Goal: Task Accomplishment & Management: Complete application form

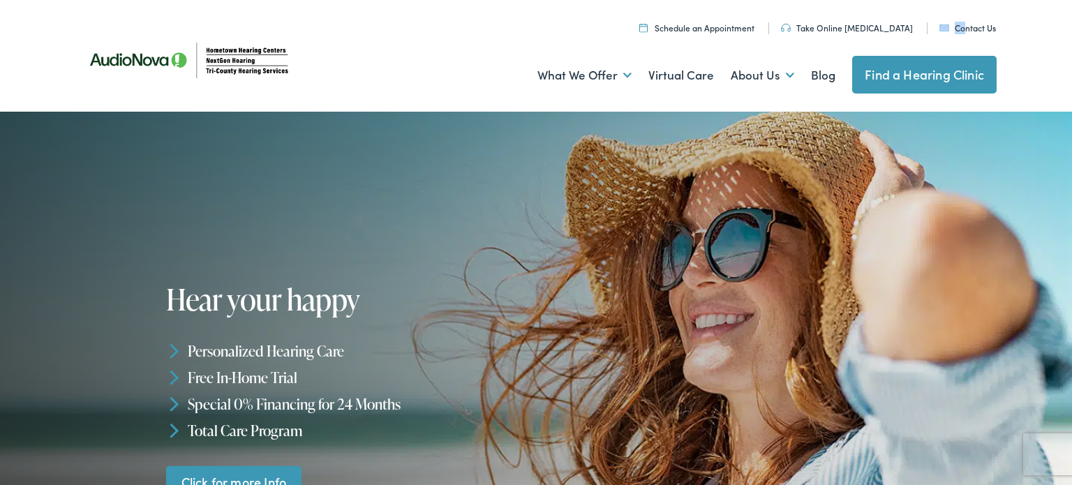
click at [964, 22] on ul "Schedule an Appointment Take Online Hearing Test Contact Us Find a Hearing Clin…" at bounding box center [540, 26] width 931 height 19
click at [960, 27] on link "Contact Us" at bounding box center [967, 28] width 57 height 12
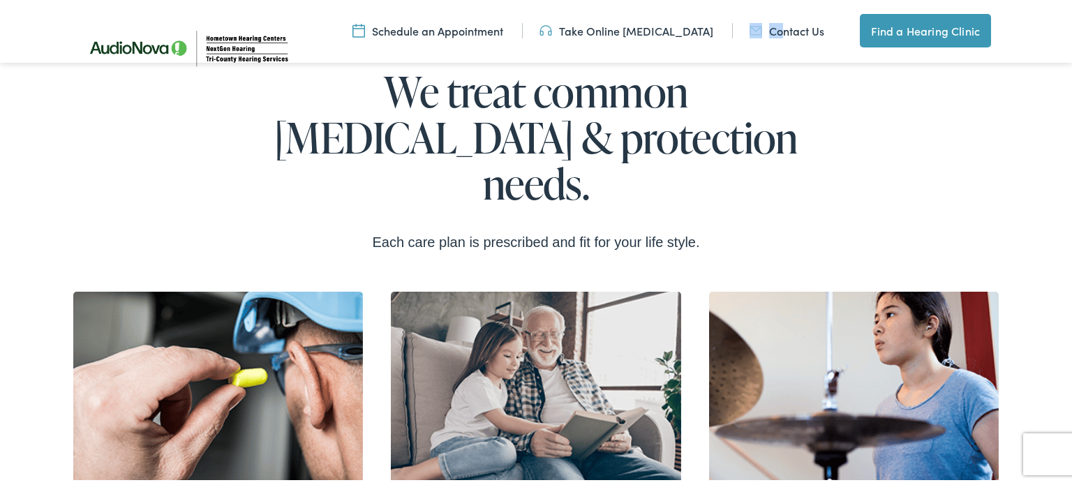
scroll to position [3121, 0]
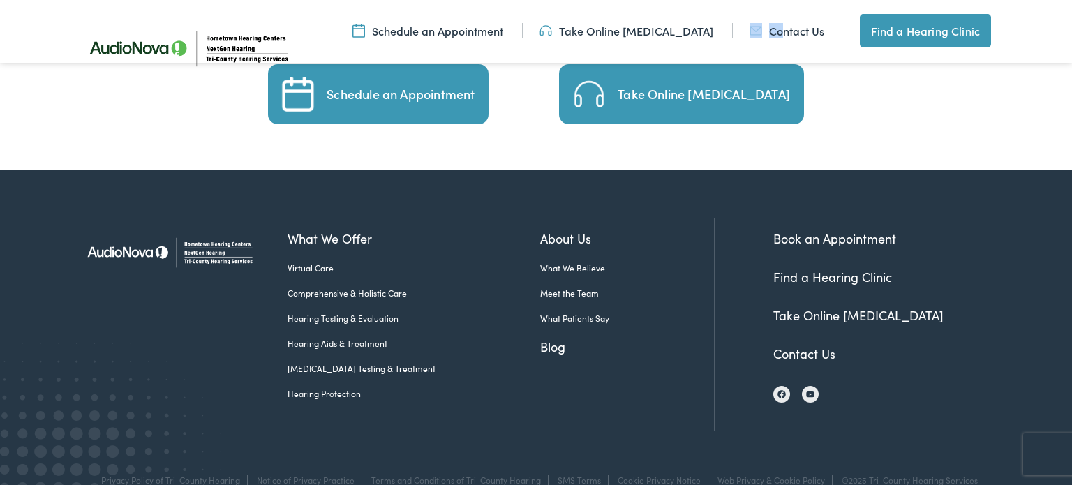
click at [809, 306] on link "Take Online [MEDICAL_DATA]" at bounding box center [858, 314] width 170 height 17
click at [812, 268] on link "Find a Hearing Clinic" at bounding box center [832, 276] width 119 height 17
click at [834, 230] on link "Book an Appointment" at bounding box center [834, 238] width 123 height 17
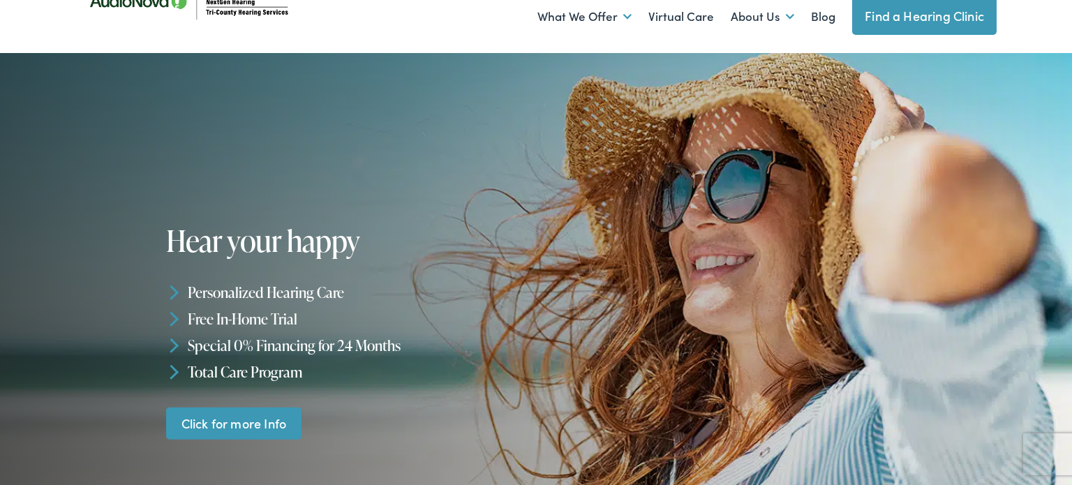
scroll to position [0, 0]
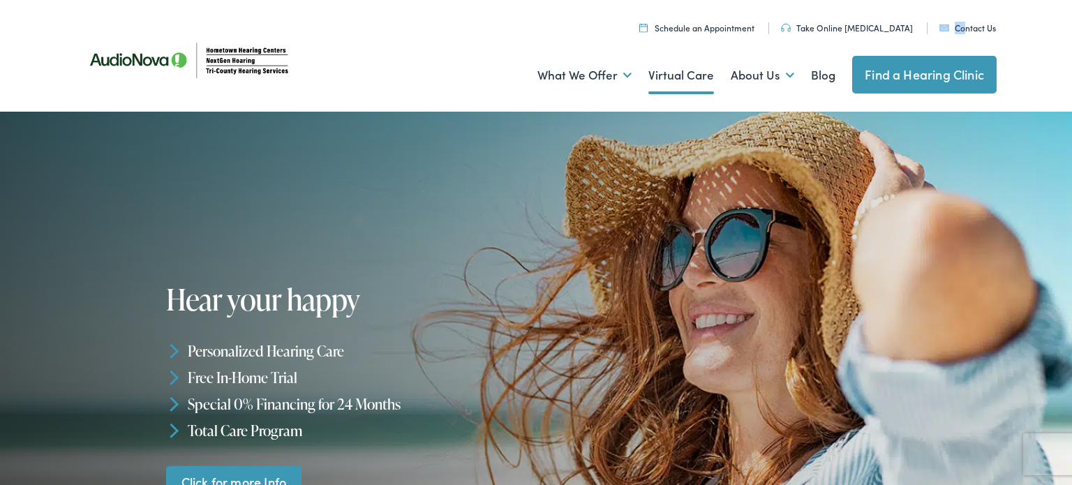
click at [693, 76] on link "Virtual Care" at bounding box center [681, 76] width 66 height 52
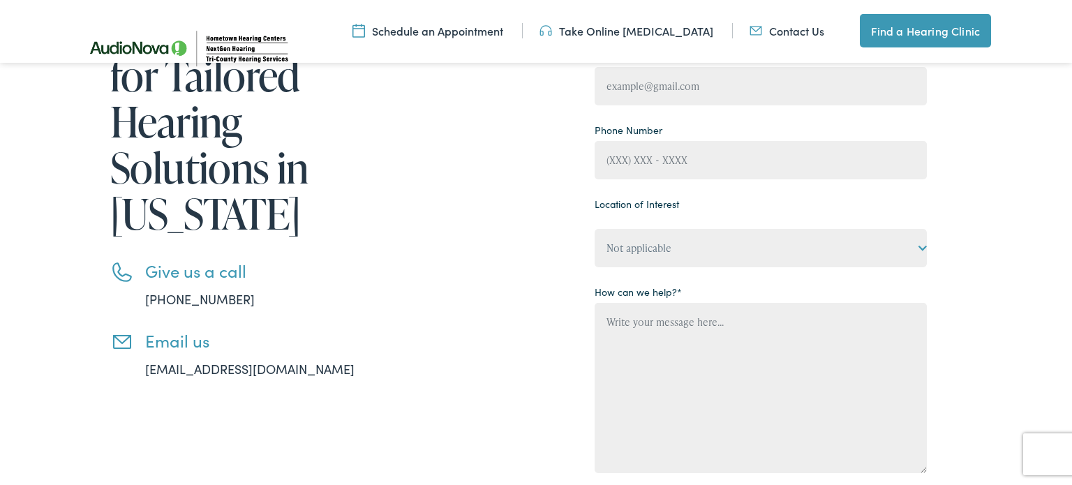
scroll to position [264, 0]
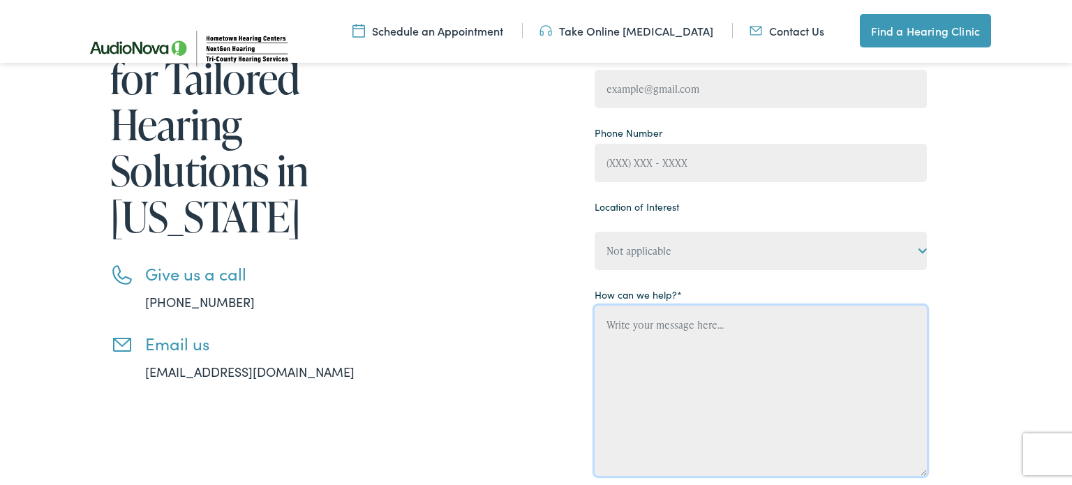
drag, startPoint x: 678, startPoint y: 375, endPoint x: 697, endPoint y: 334, distance: 45.3
click at [679, 374] on textarea "Contact form" at bounding box center [761, 391] width 332 height 170
type textarea "cvbnmj,k.l"
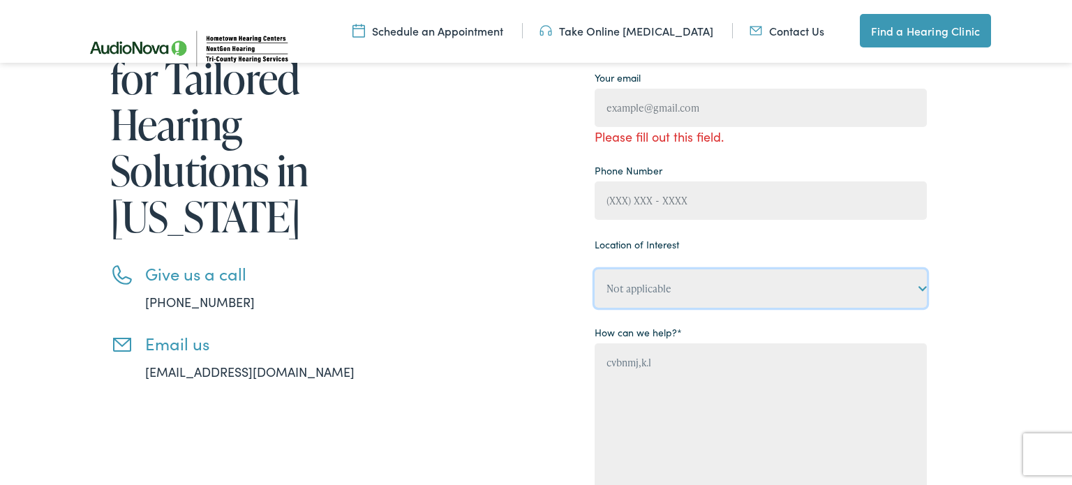
click at [925, 241] on div "Location of Interest Not applicable Tri-County Hearing Services – Belleview, FL…" at bounding box center [761, 271] width 332 height 74
select select "NextGen Hearing – Green Cove"
click at [595, 269] on select "Not applicable Tri-County Hearing Services – Belleview, FL Tri-County Hearing S…" at bounding box center [761, 288] width 332 height 38
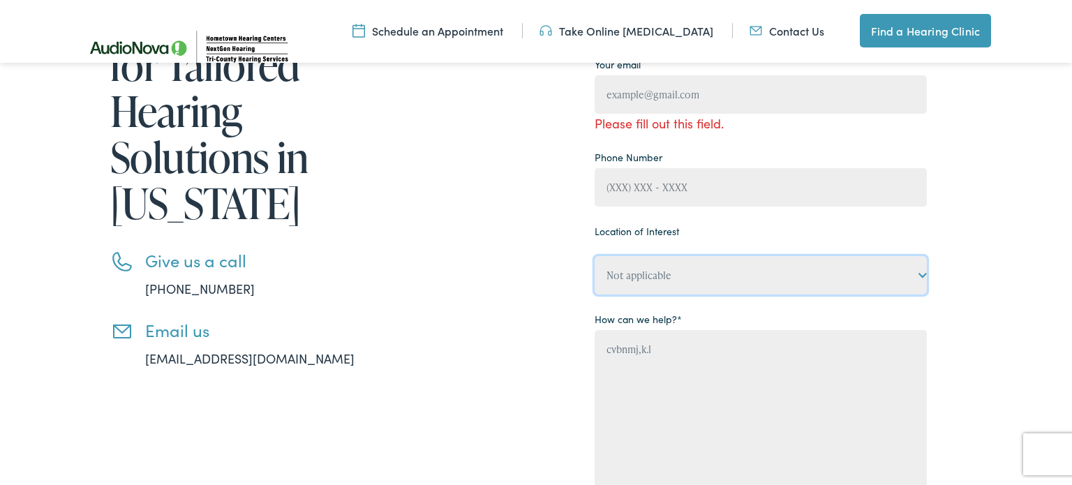
scroll to position [278, 0]
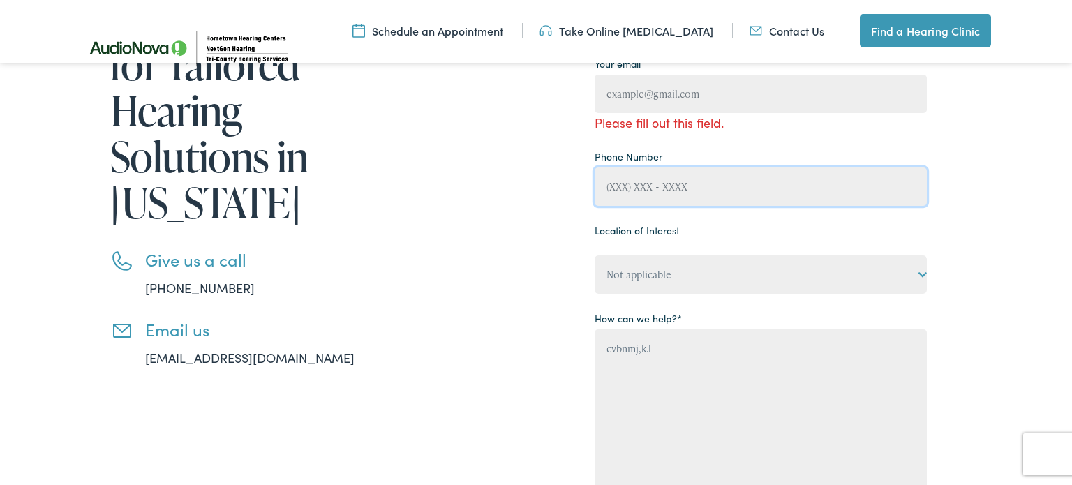
click at [771, 167] on input "Contact form" at bounding box center [761, 186] width 332 height 38
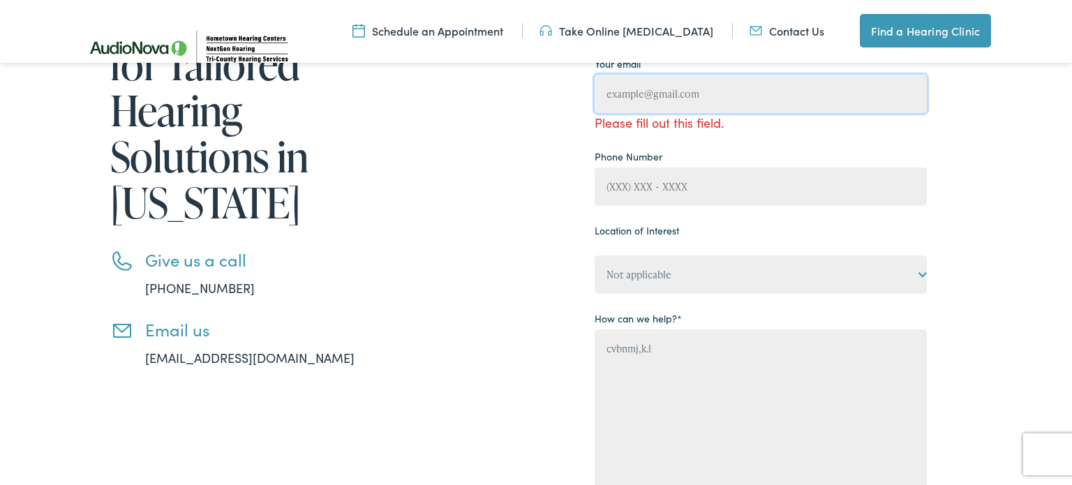
click at [717, 95] on input "Contact form" at bounding box center [761, 94] width 332 height 38
click at [711, 89] on input "Contact form" at bounding box center [761, 94] width 332 height 38
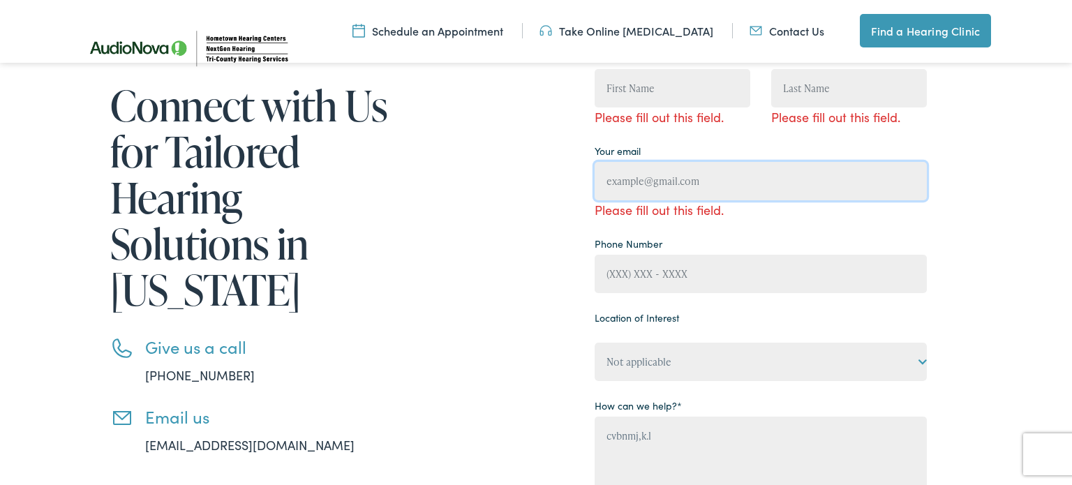
scroll to position [184, 0]
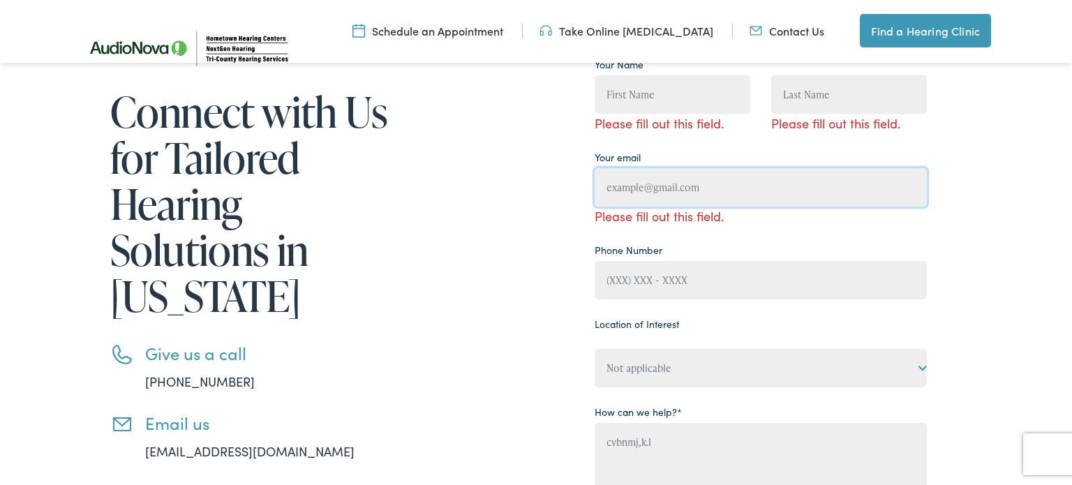
click at [682, 193] on input "Contact form" at bounding box center [761, 187] width 332 height 38
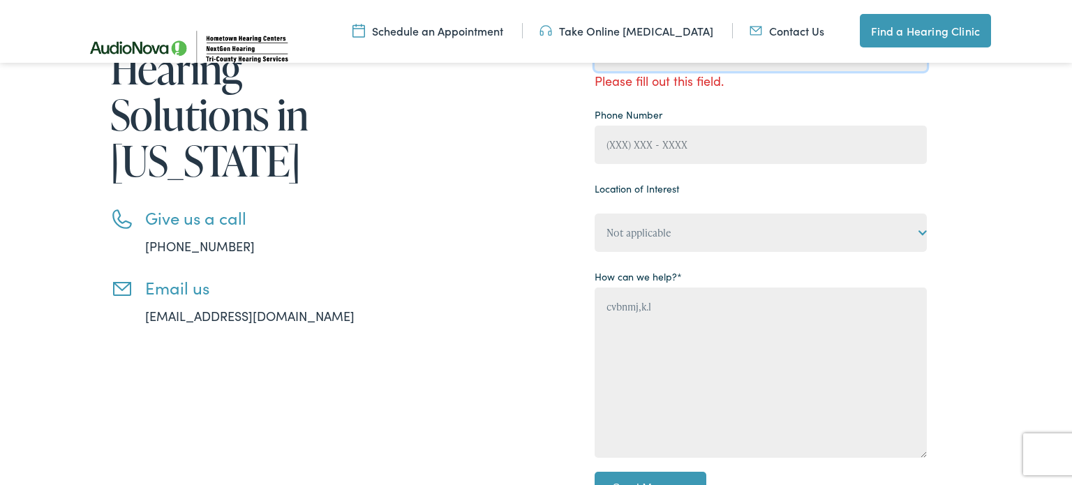
scroll to position [318, 0]
type input "zasdfgh@gmail.com"
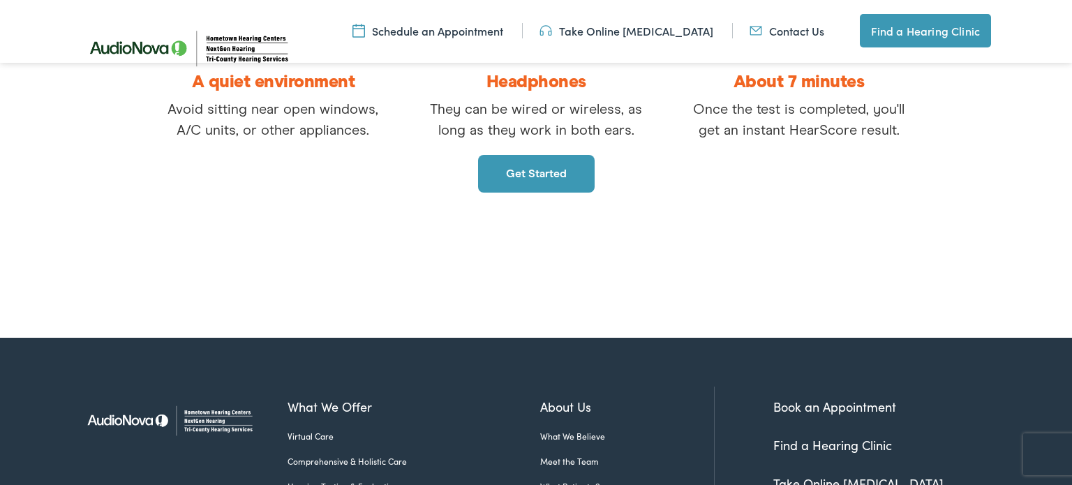
scroll to position [431, 0]
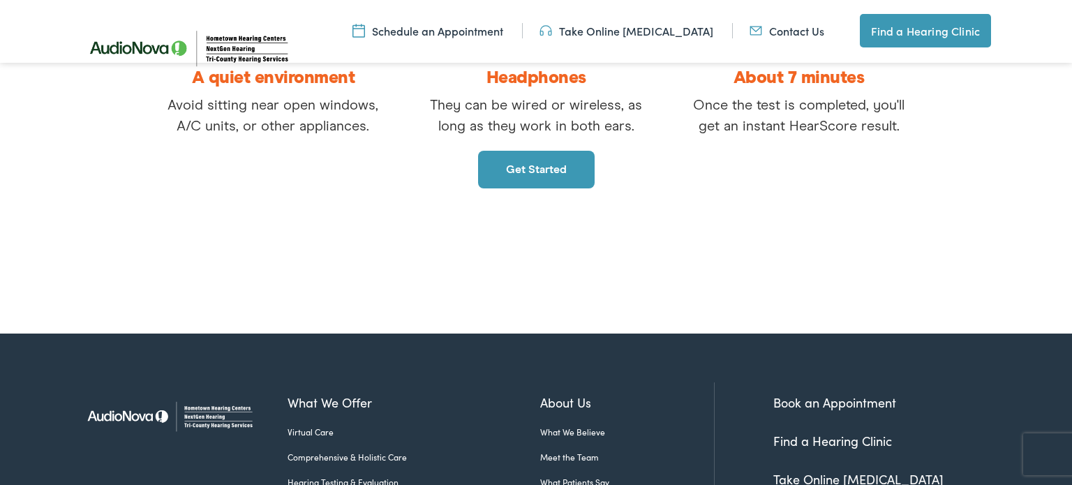
click at [537, 167] on link "Get started" at bounding box center [536, 170] width 117 height 38
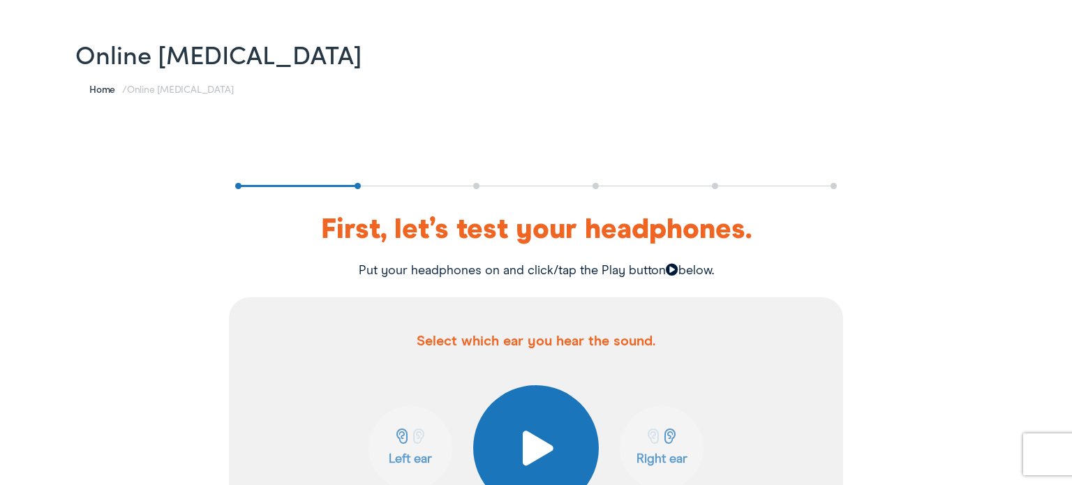
scroll to position [90, 0]
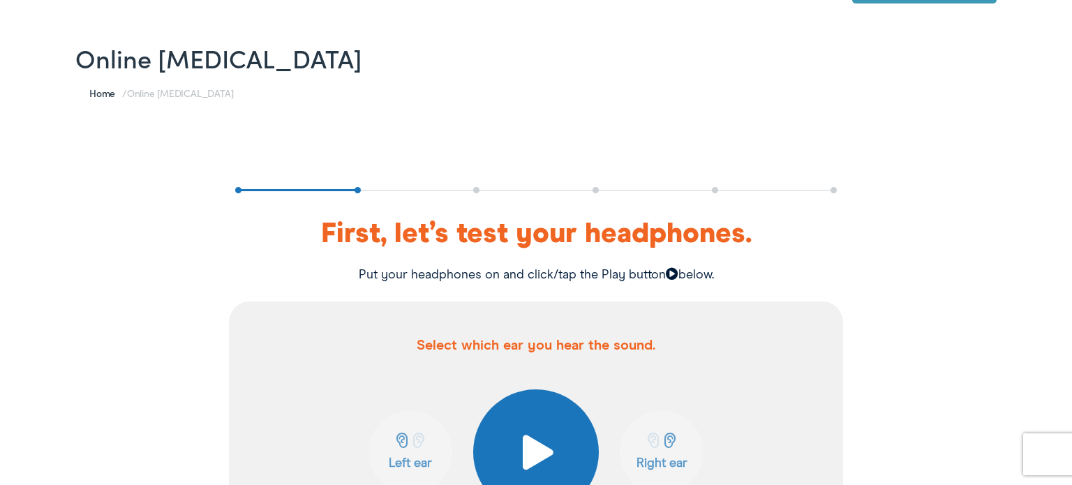
click at [531, 450] on span at bounding box center [536, 452] width 34 height 35
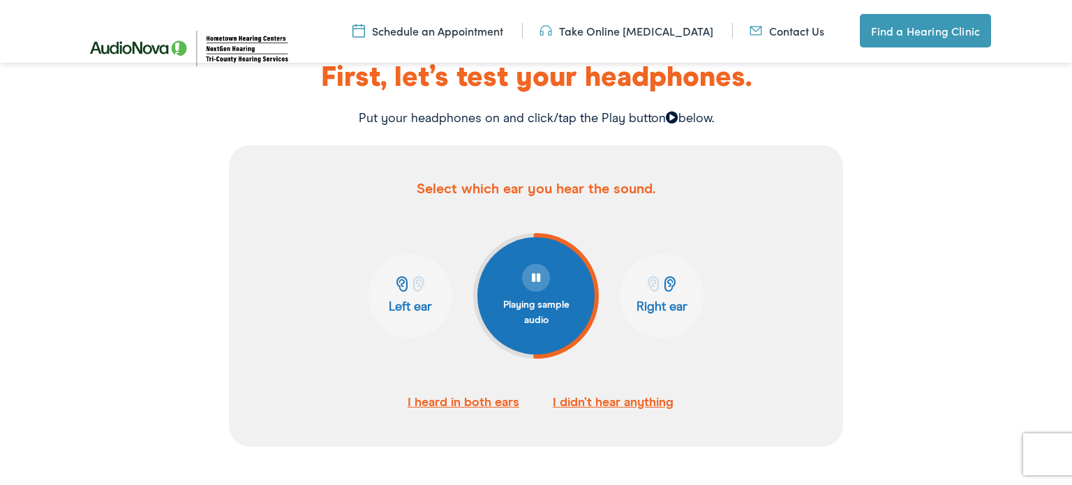
scroll to position [254, 0]
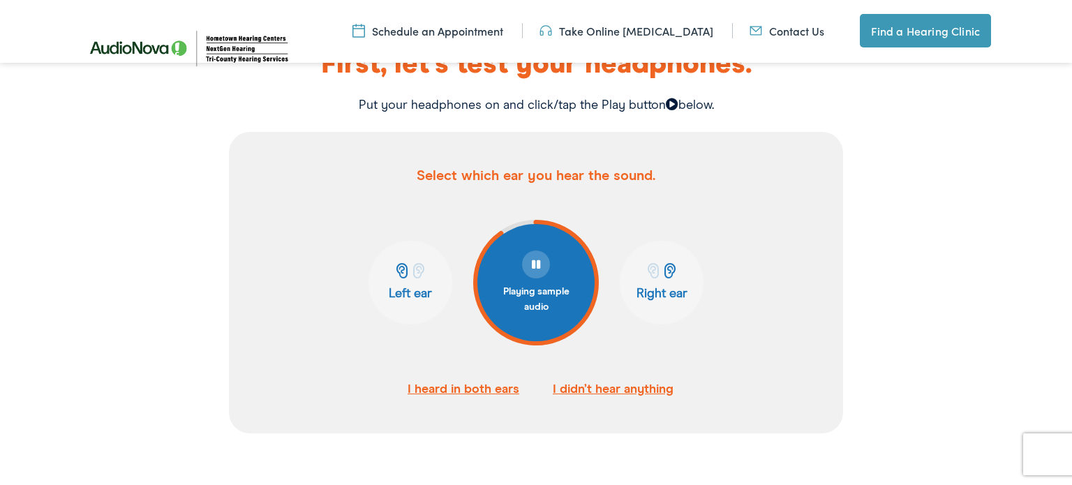
click at [588, 391] on button "I didn’t hear anything" at bounding box center [613, 389] width 121 height 21
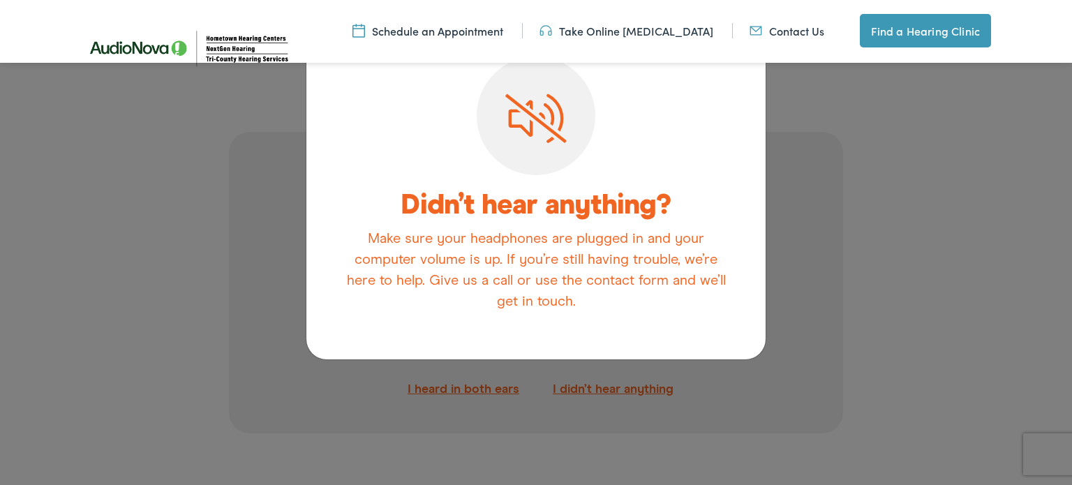
click at [537, 151] on span at bounding box center [535, 124] width 61 height 60
click at [780, 226] on div "Didn’t hear anything? Make sure your headphones are plugged in and your compute…" at bounding box center [536, 242] width 1072 height 485
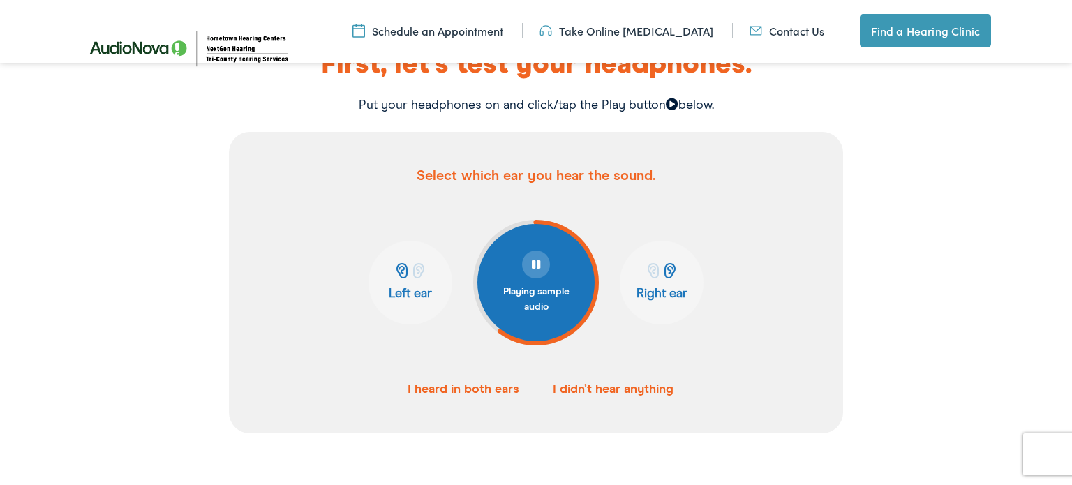
click at [784, 226] on div at bounding box center [536, 242] width 1072 height 485
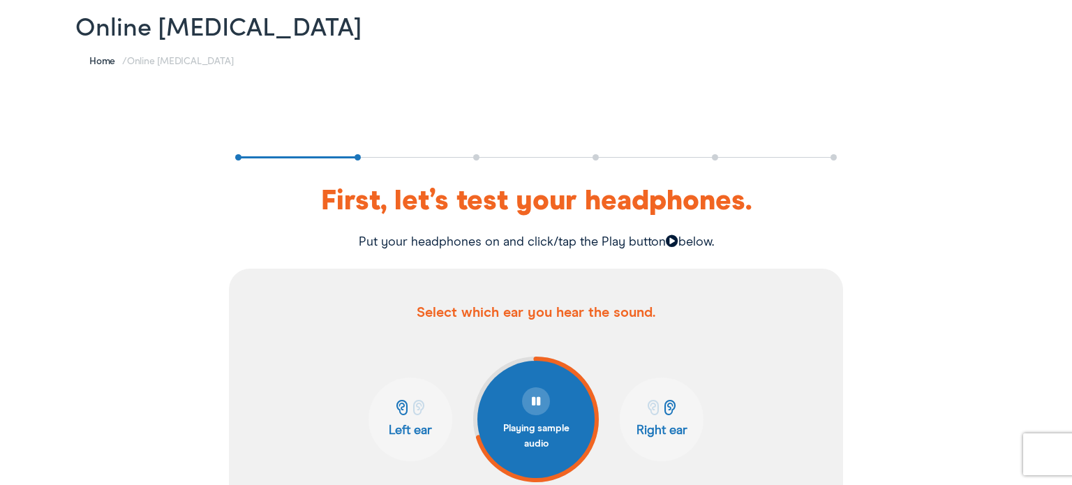
scroll to position [127, 0]
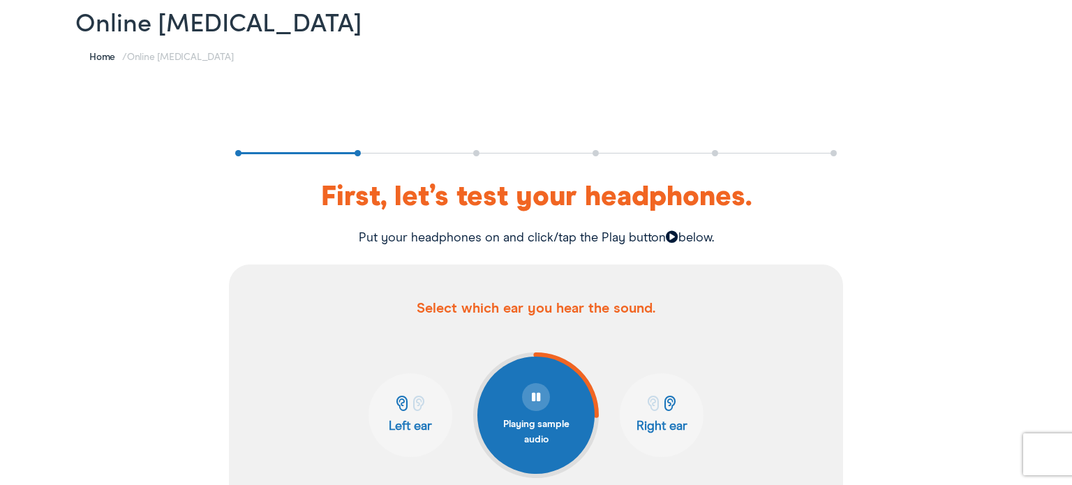
click at [672, 230] on icon at bounding box center [672, 236] width 13 height 13
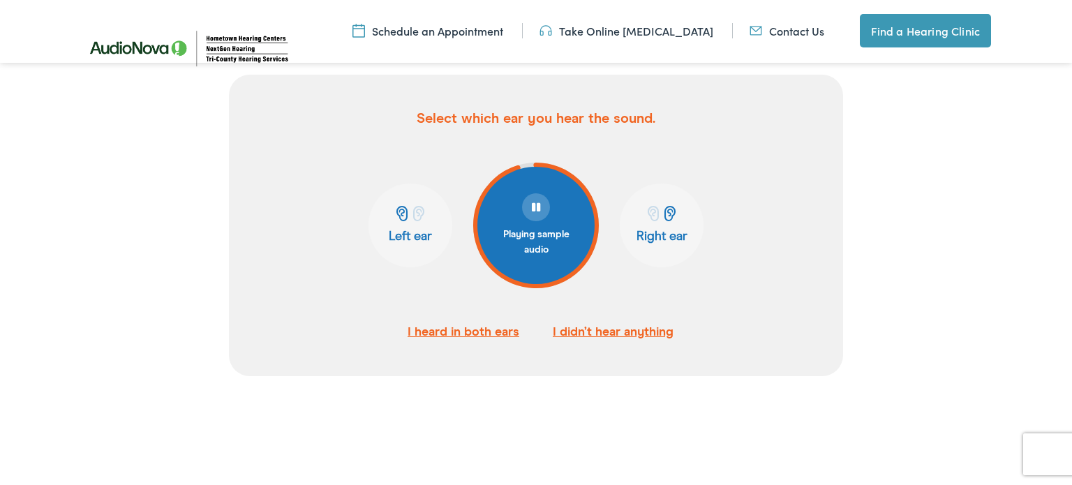
scroll to position [0, 0]
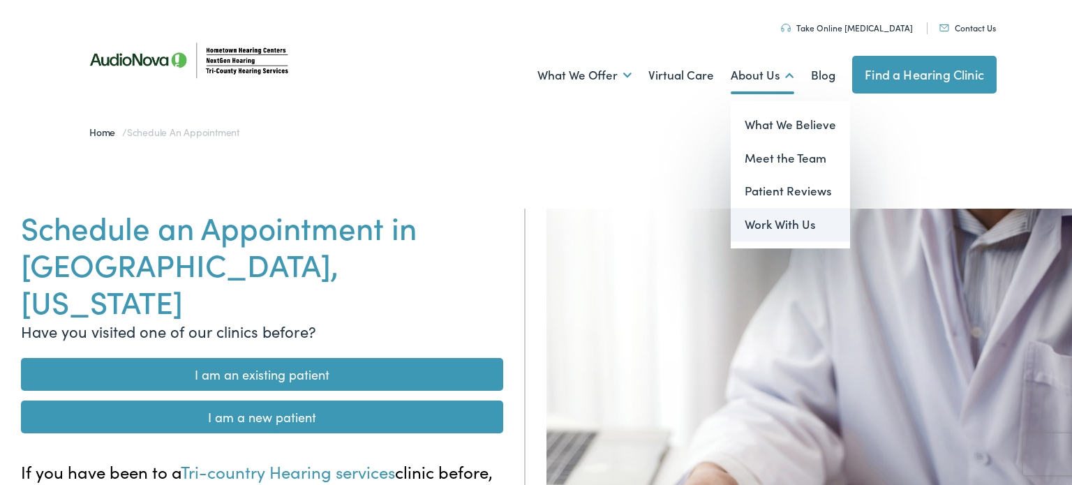
click at [790, 231] on link "Work With Us" at bounding box center [790, 224] width 119 height 33
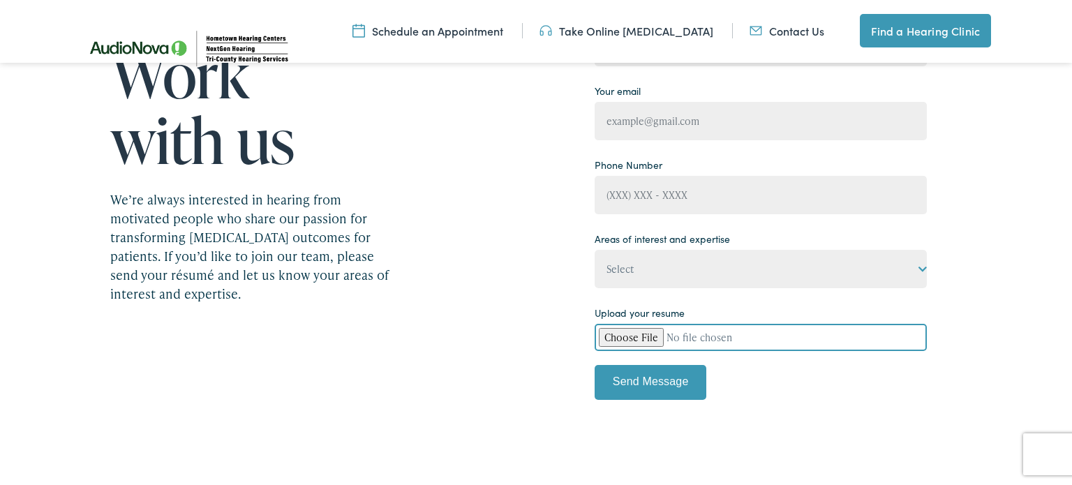
scroll to position [199, 0]
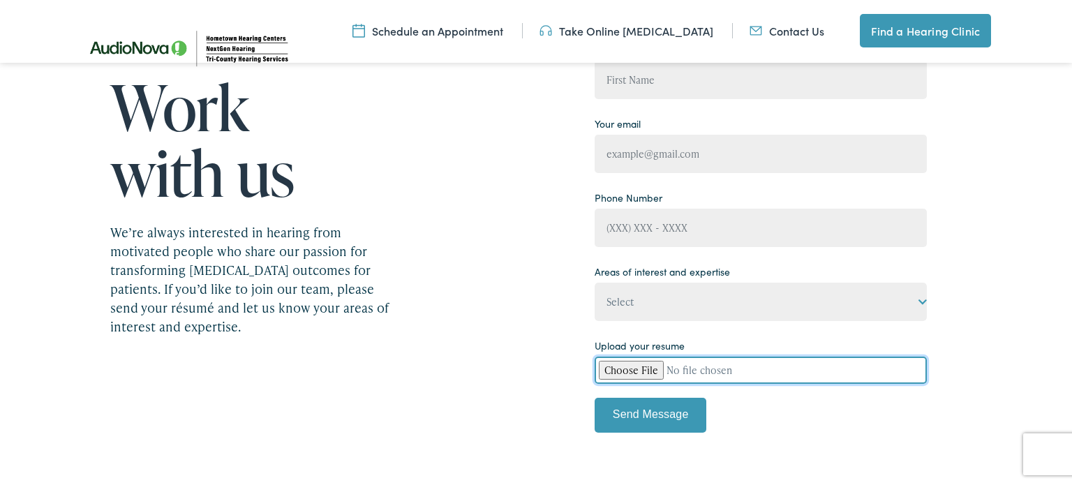
click at [654, 357] on input "Contact form" at bounding box center [761, 370] width 332 height 27
click at [71, 19] on nav "Menu Close Schedule an Appointment Take Online Hearing Test Contact Us Find a H…" at bounding box center [536, 31] width 1072 height 63
click at [629, 368] on input "Contact form" at bounding box center [761, 370] width 332 height 27
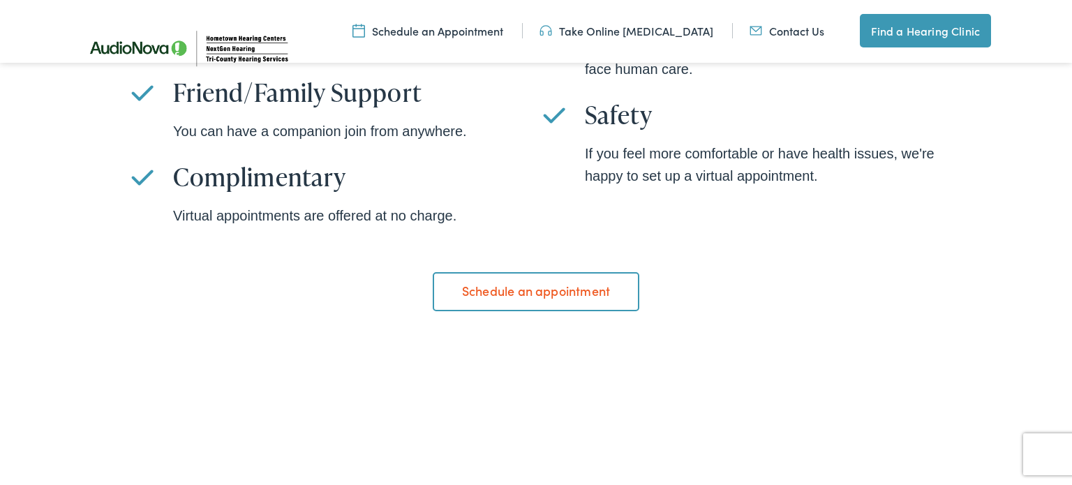
scroll to position [1105, 0]
click at [602, 285] on link "Schedule an appointment" at bounding box center [536, 290] width 206 height 39
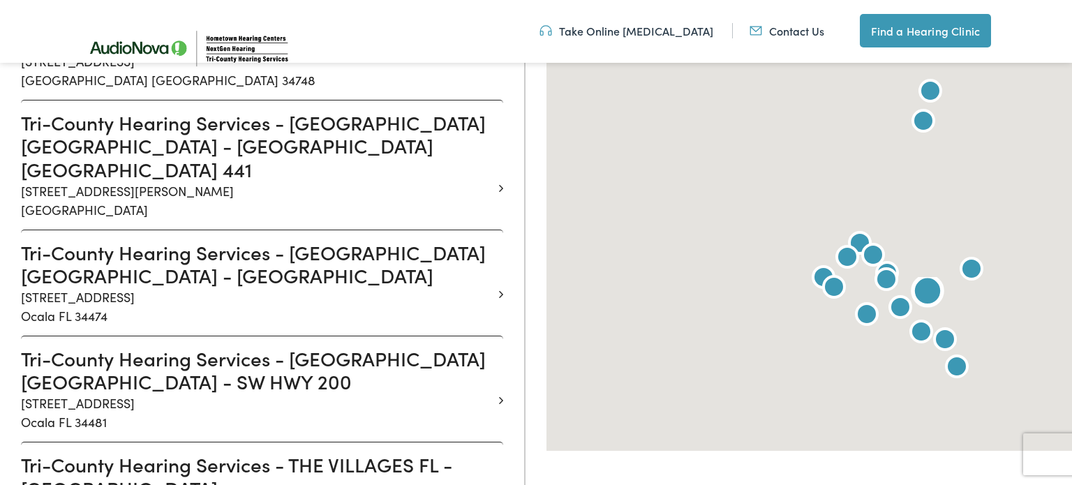
scroll to position [2102, 0]
